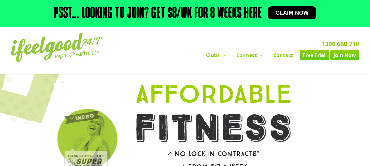
click at [293, 11] on span "Claim now" at bounding box center [291, 13] width 33 height 6
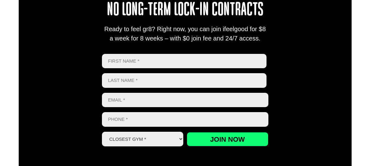
scroll to position [278, 0]
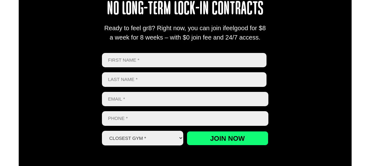
click at [176, 55] on input "First" at bounding box center [184, 60] width 165 height 15
type input "[PERSON_NAME]"
type input "Haira"
type input "0406074272"
click at [168, 98] on input "Email *" at bounding box center [185, 99] width 166 height 15
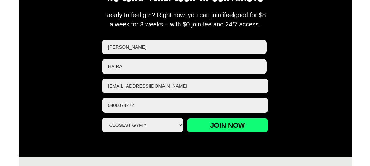
scroll to position [293, 0]
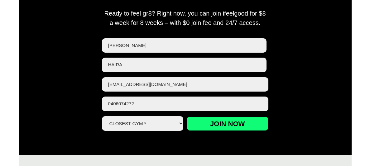
type input "[EMAIL_ADDRESS][DOMAIN_NAME]"
click at [182, 123] on select "Closest Gym * [GEOGRAPHIC_DATA] [GEOGRAPHIC_DATA] [GEOGRAPHIC_DATA] [GEOGRAPHIC…" at bounding box center [143, 123] width 82 height 15
select select "Calamvale"
click at [102, 117] on select "Closest Gym * [GEOGRAPHIC_DATA] [GEOGRAPHIC_DATA] [GEOGRAPHIC_DATA] [GEOGRAPHIC…" at bounding box center [143, 123] width 82 height 15
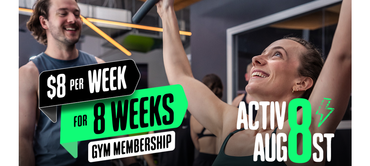
scroll to position [0, 0]
